Goal: Task Accomplishment & Management: Use online tool/utility

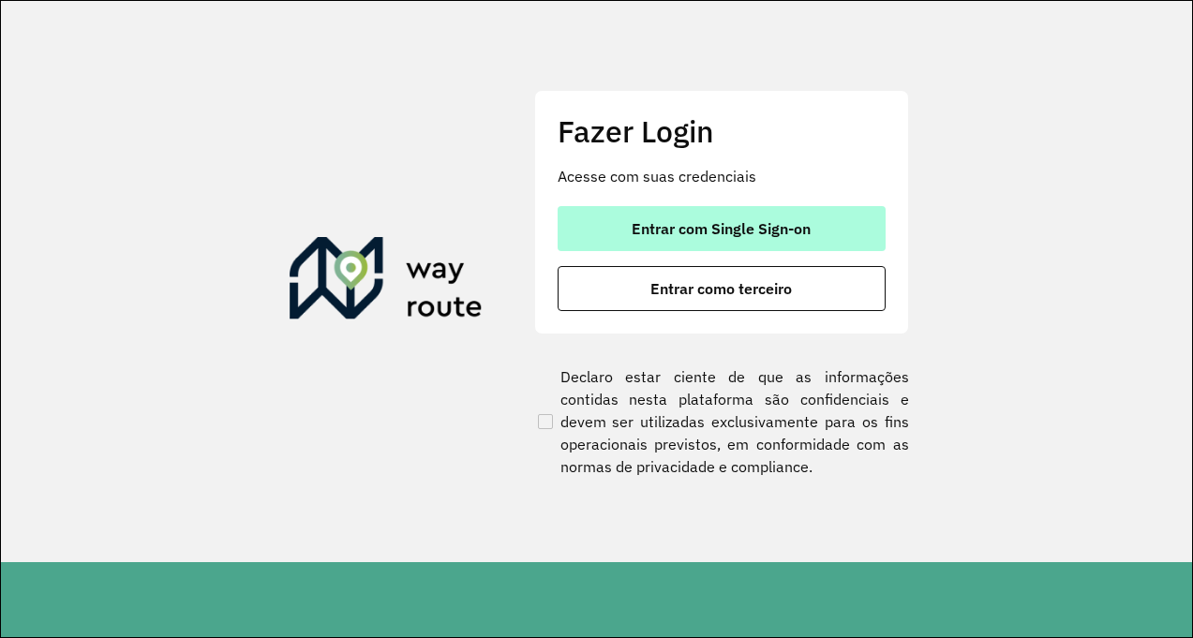
click at [606, 235] on button "Entrar com Single Sign-on" at bounding box center [722, 228] width 328 height 45
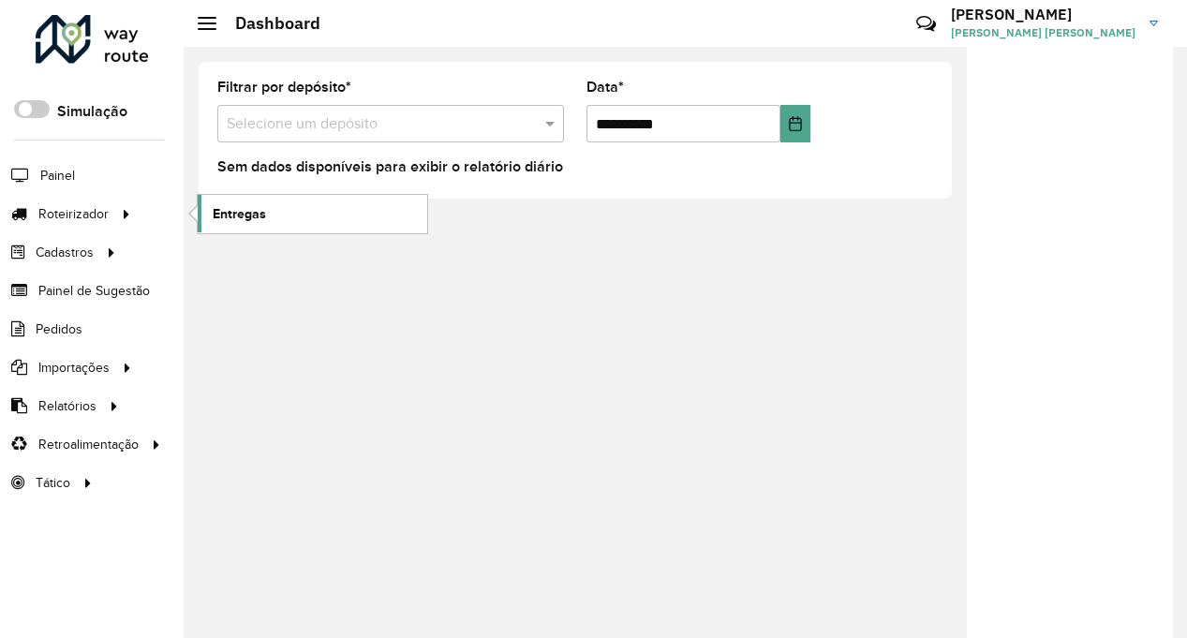
click at [231, 220] on span "Entregas" at bounding box center [239, 214] width 53 height 20
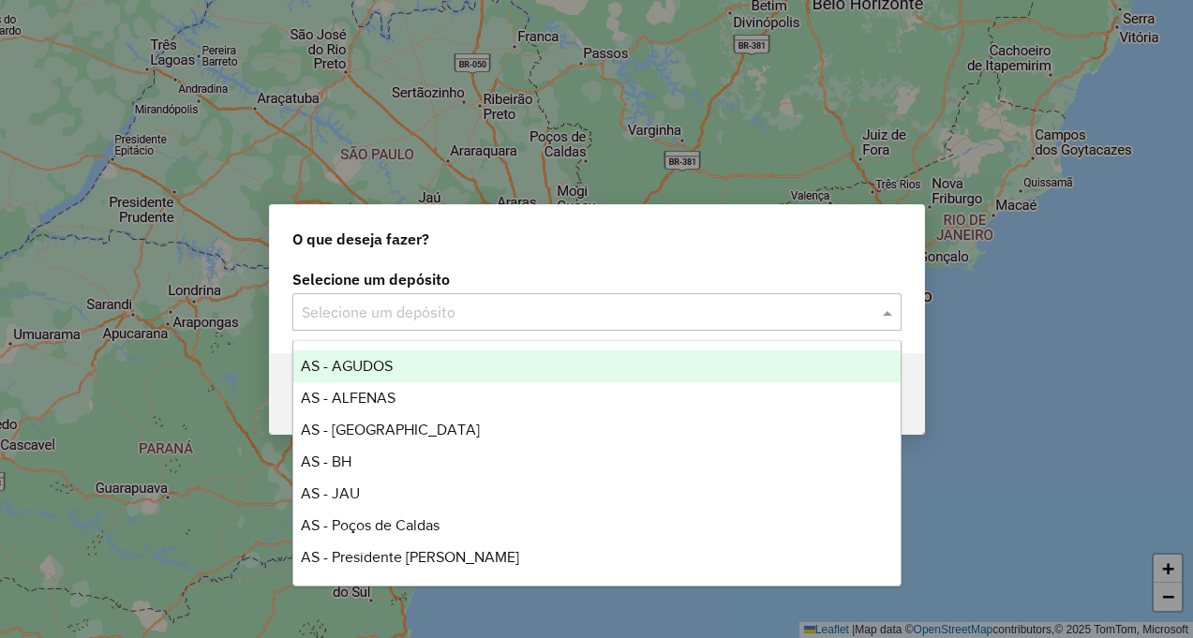
click at [486, 319] on input "text" at bounding box center [578, 313] width 553 height 22
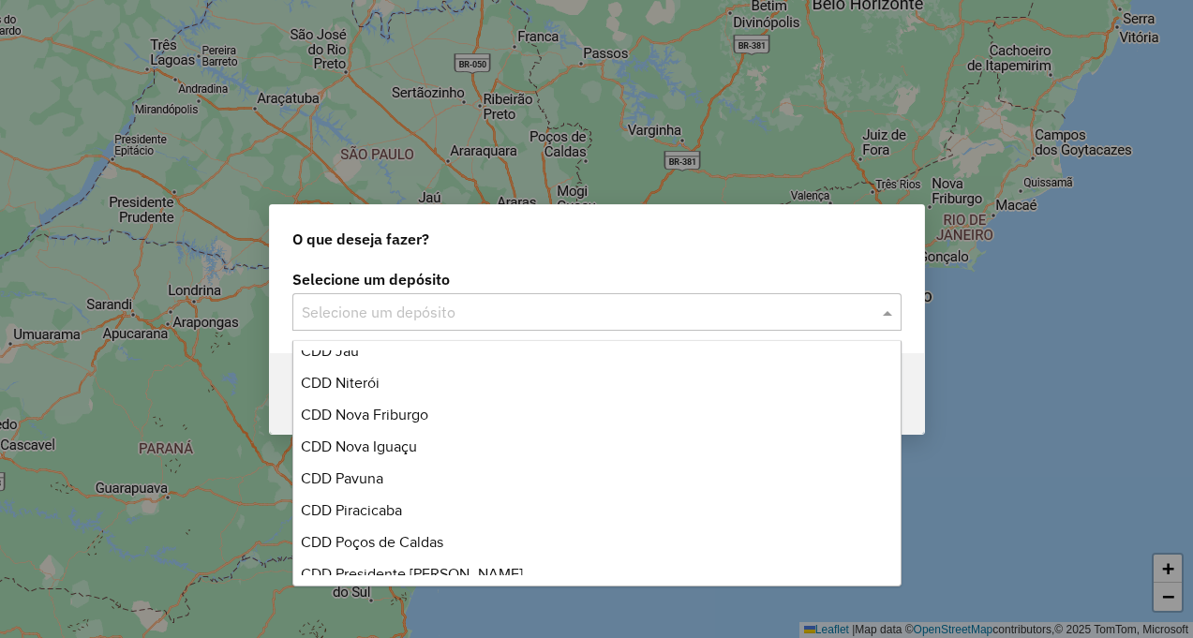
scroll to position [562, 0]
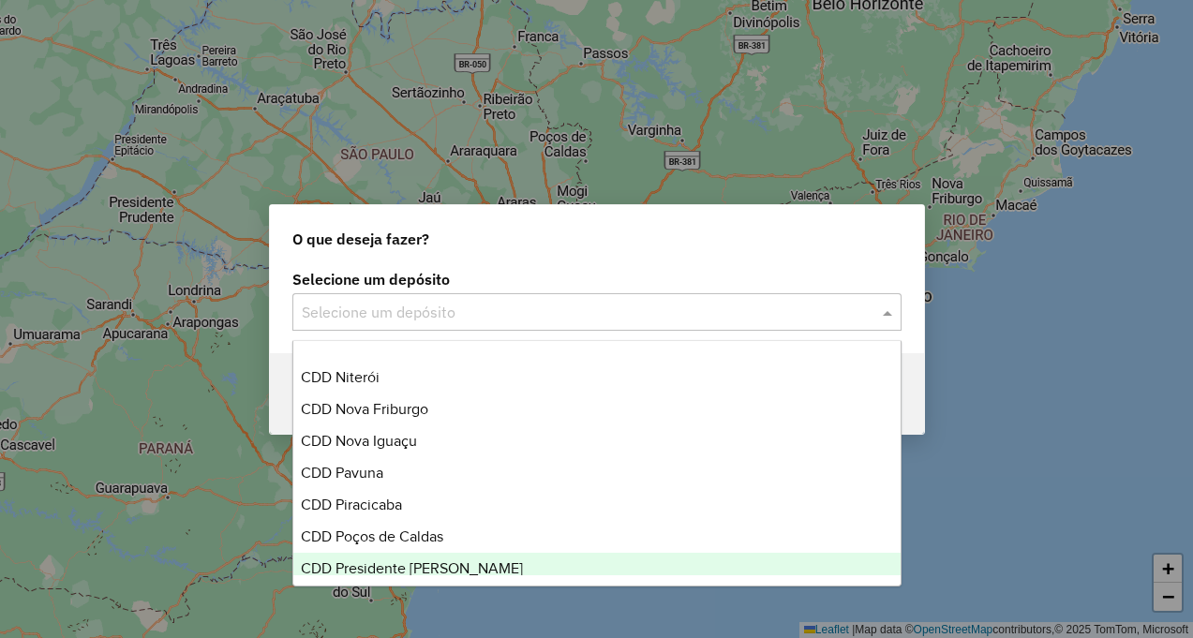
click at [415, 566] on span "CDD Presidente Prudente" at bounding box center [412, 568] width 222 height 16
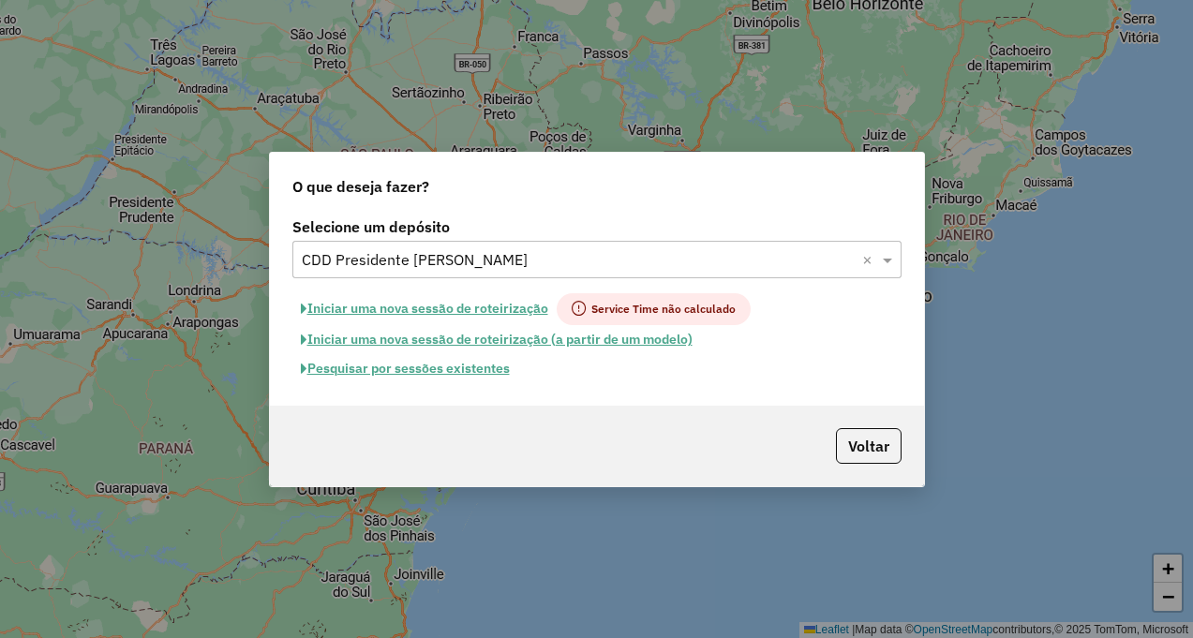
click at [434, 378] on button "Pesquisar por sessões existentes" at bounding box center [405, 368] width 226 height 29
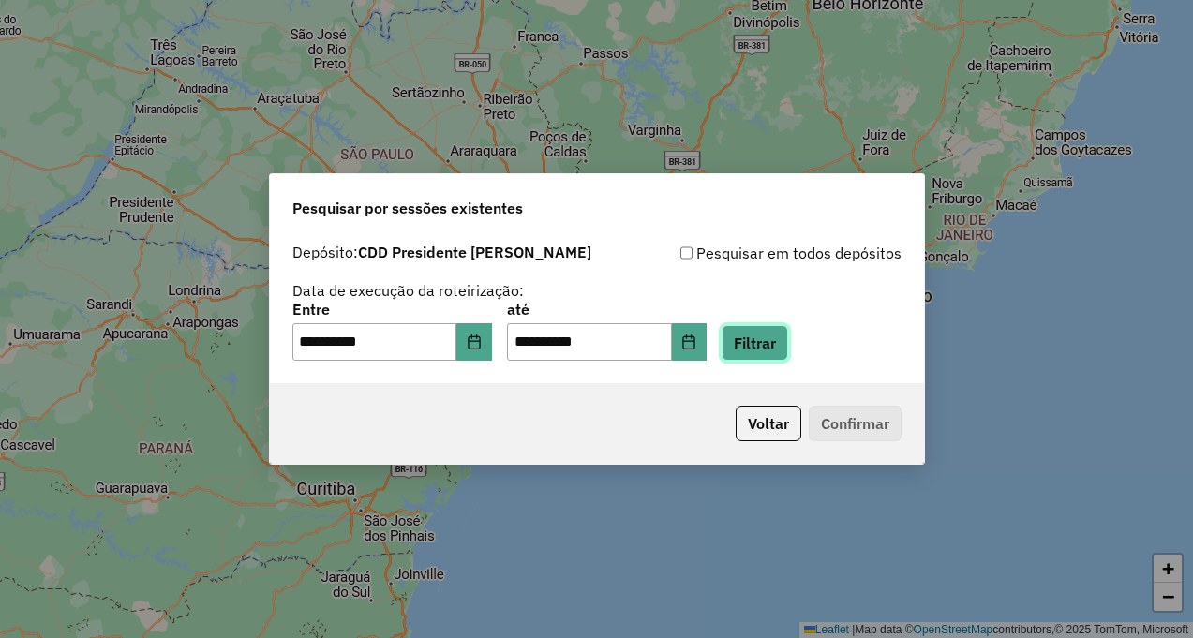
click at [774, 351] on button "Filtrar" at bounding box center [755, 343] width 67 height 36
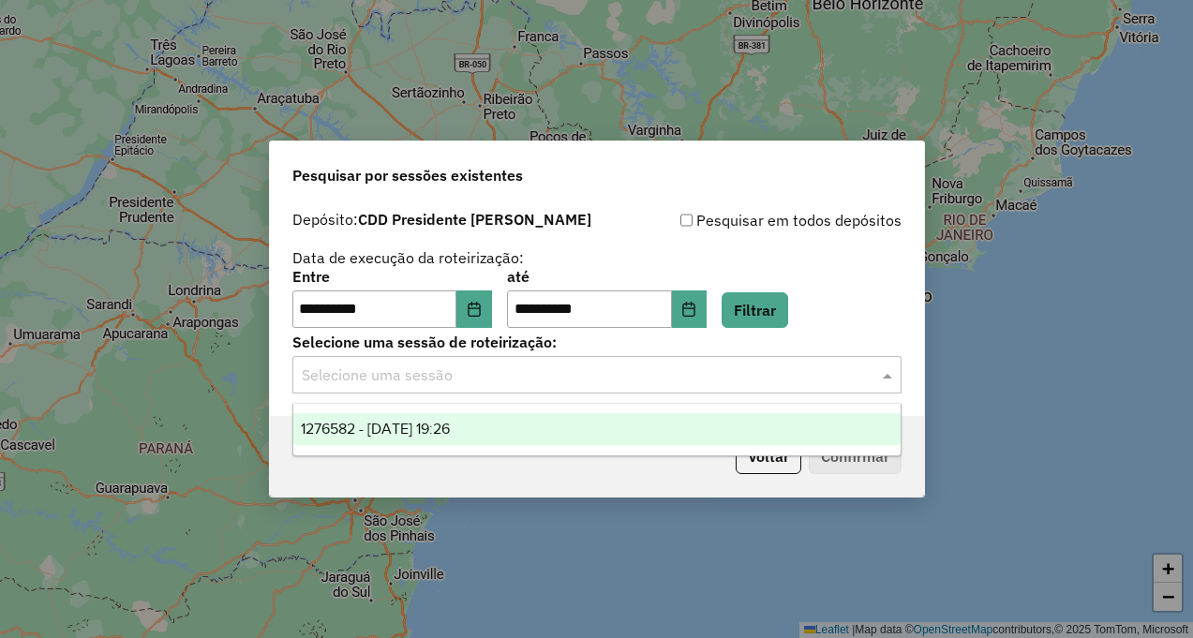
click at [755, 366] on input "text" at bounding box center [578, 376] width 553 height 22
click at [737, 423] on div "1276582 - 16/09/2025 19:26" at bounding box center [596, 429] width 607 height 32
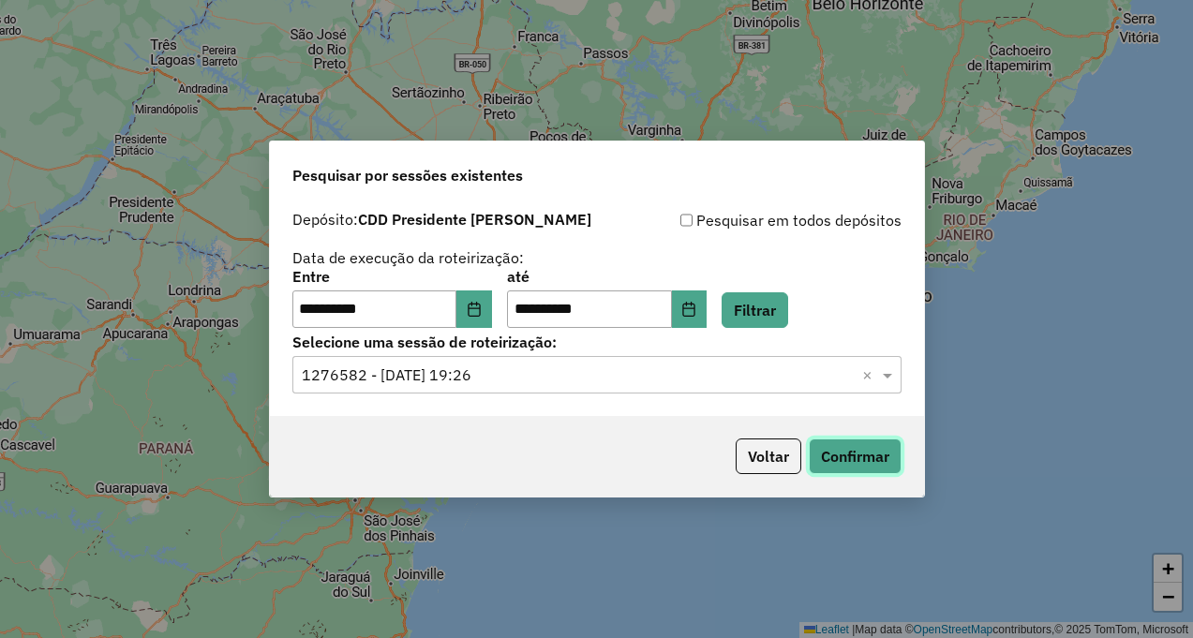
click at [865, 449] on button "Confirmar" at bounding box center [855, 457] width 93 height 36
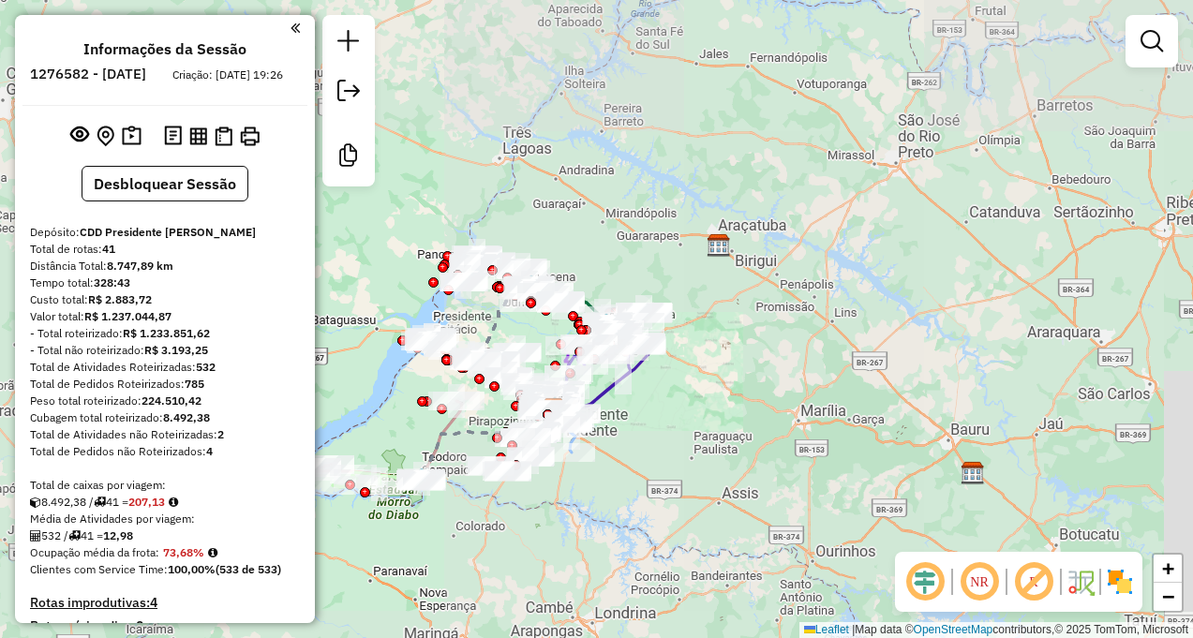
click at [1036, 584] on em at bounding box center [1033, 581] width 45 height 45
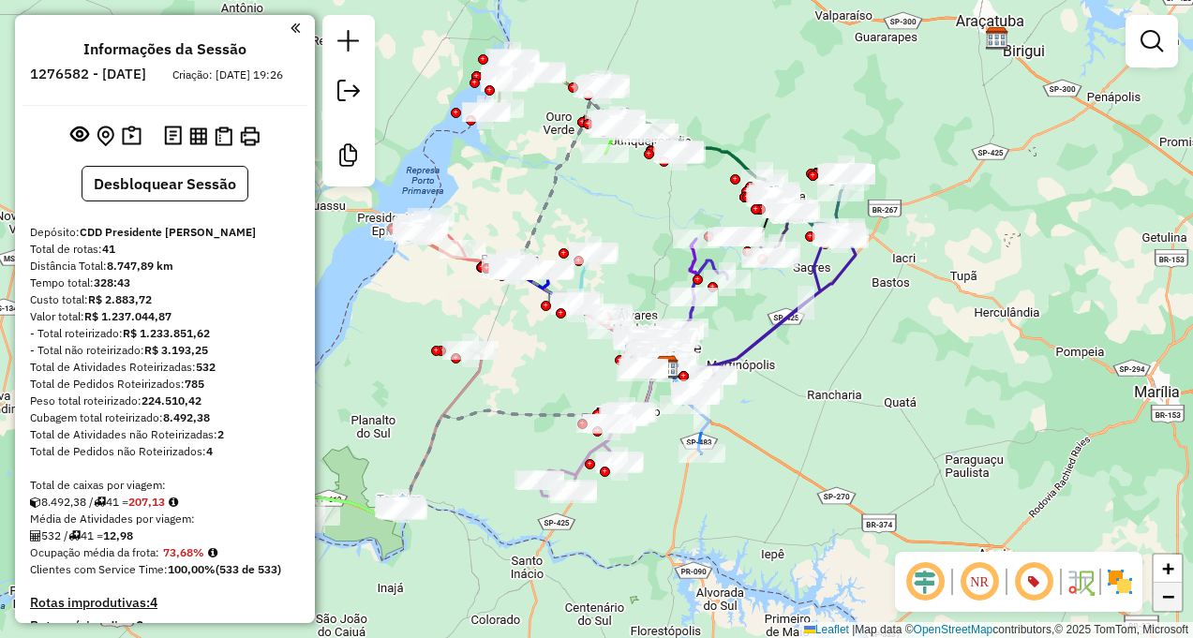
click at [1176, 606] on link "−" at bounding box center [1168, 597] width 28 height 28
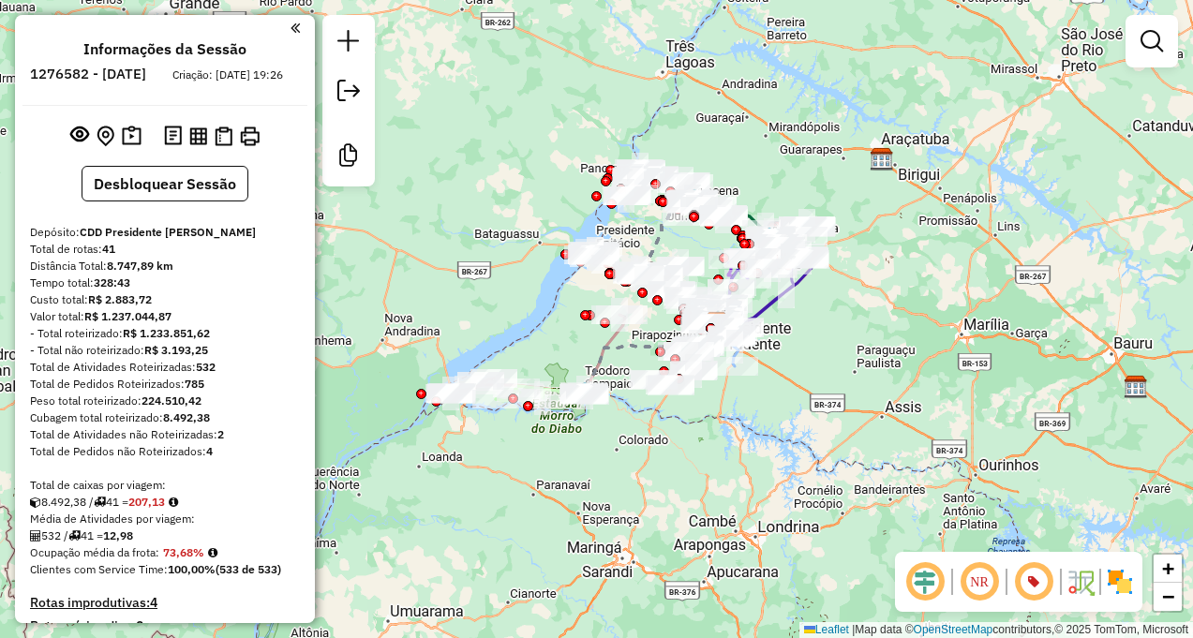
drag, startPoint x: 714, startPoint y: 421, endPoint x: 795, endPoint y: 399, distance: 83.4
click at [797, 399] on div "Janela de atendimento Grade de atendimento Capacidade Transportadoras Veículos …" at bounding box center [596, 319] width 1193 height 638
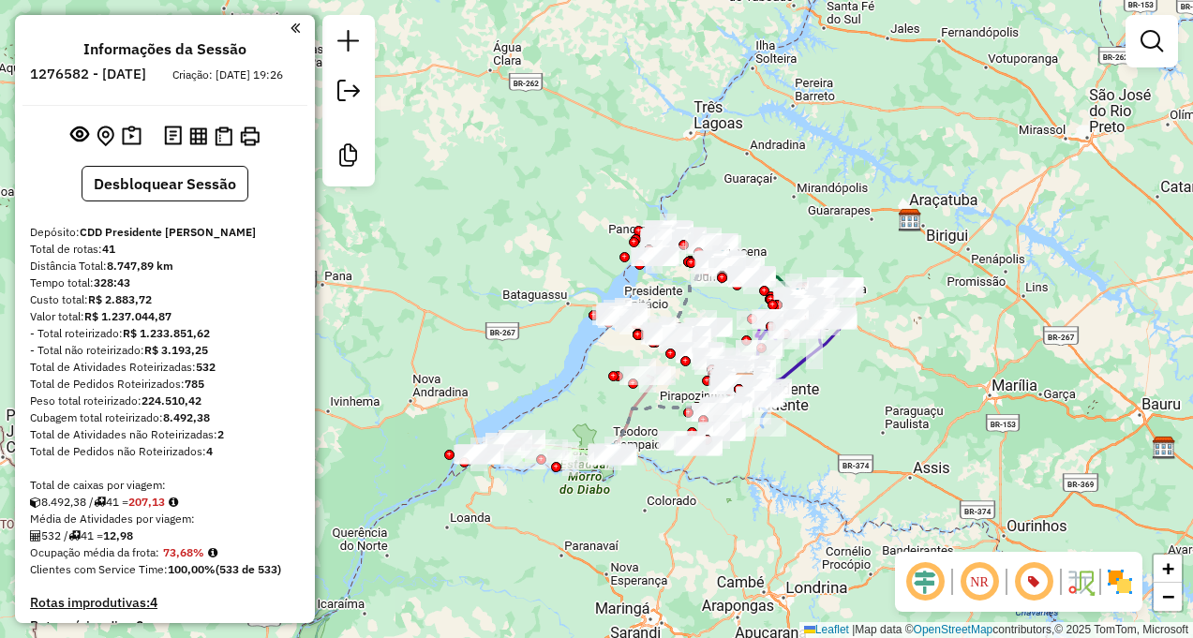
drag, startPoint x: 634, startPoint y: 560, endPoint x: 661, endPoint y: 590, distance: 39.8
click at [662, 590] on div "Janela de atendimento Grade de atendimento Capacidade Transportadoras Veículos …" at bounding box center [596, 319] width 1193 height 638
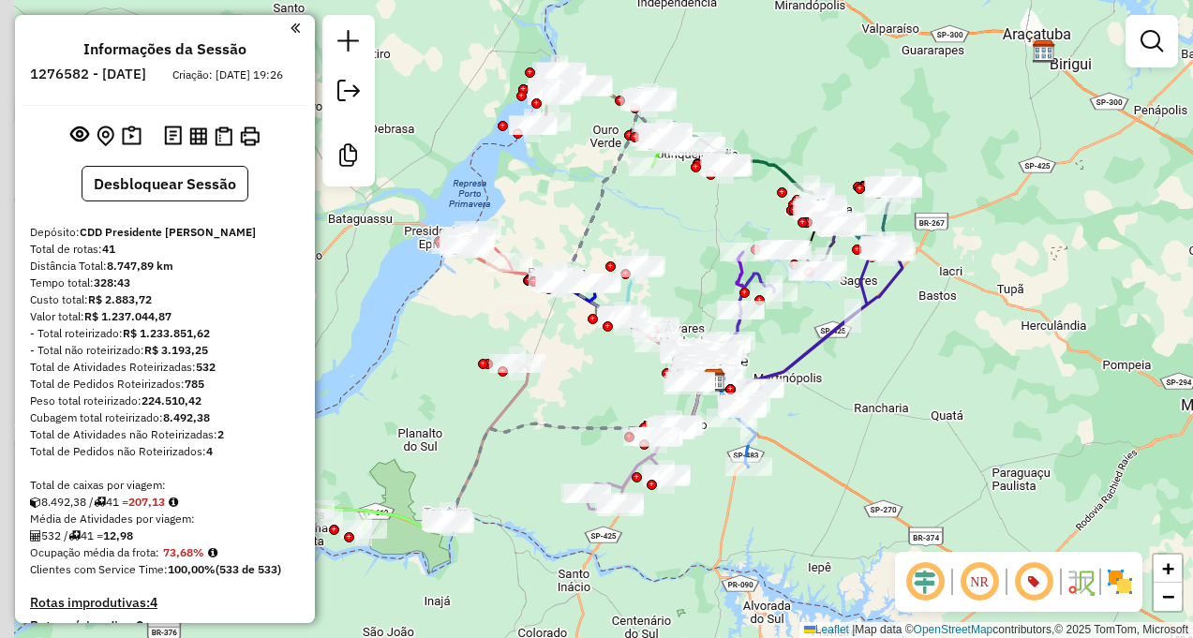
drag, startPoint x: 778, startPoint y: 350, endPoint x: 795, endPoint y: 349, distance: 16.9
click at [804, 350] on icon at bounding box center [809, 315] width 186 height 148
